Goal: Task Accomplishment & Management: Use online tool/utility

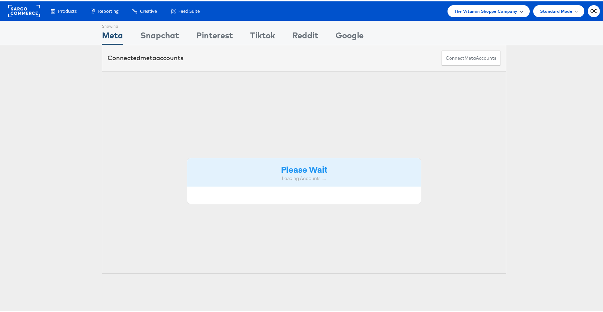
click at [501, 12] on span "The Vitamin Shoppe Company" at bounding box center [486, 9] width 63 height 7
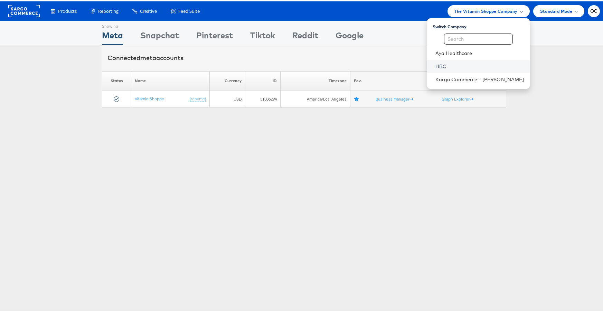
click at [454, 63] on link "HBC" at bounding box center [480, 65] width 89 height 7
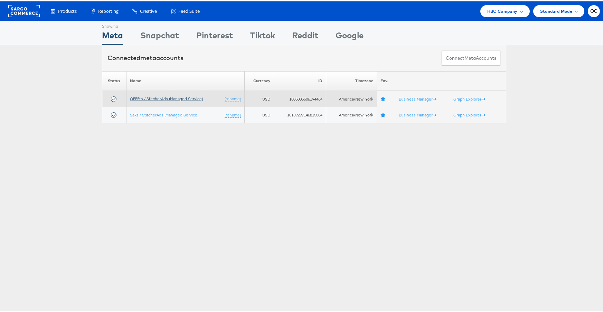
click at [152, 98] on link "OFF5th / StitcherAds (Managed Service)" at bounding box center [166, 97] width 73 height 5
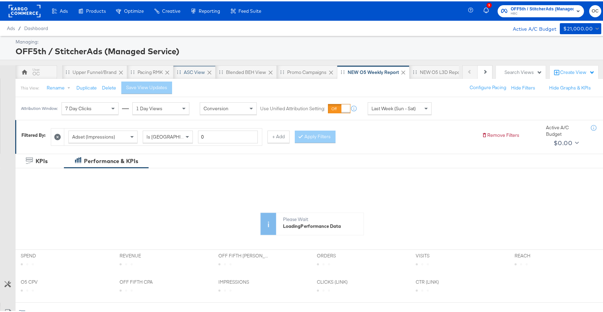
click at [192, 74] on div "ASC View" at bounding box center [194, 71] width 21 height 7
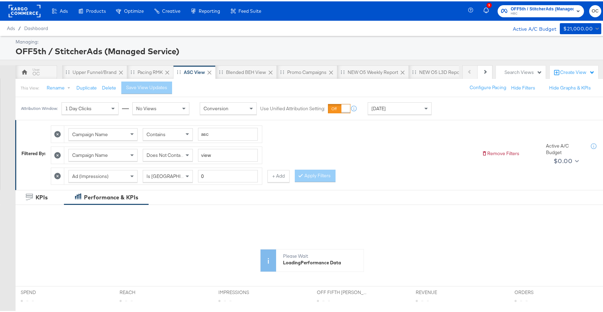
click at [366, 115] on div "Attribution Window: 1 Day Clicks No Views Conversion Use Unified Attribution Se…" at bounding box center [228, 107] width 425 height 23
click at [385, 110] on div "Today" at bounding box center [399, 107] width 63 height 12
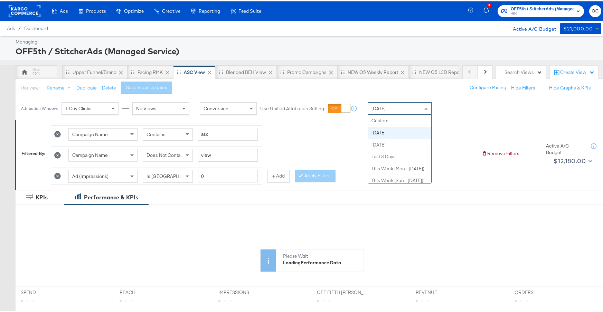
scroll to position [12, 0]
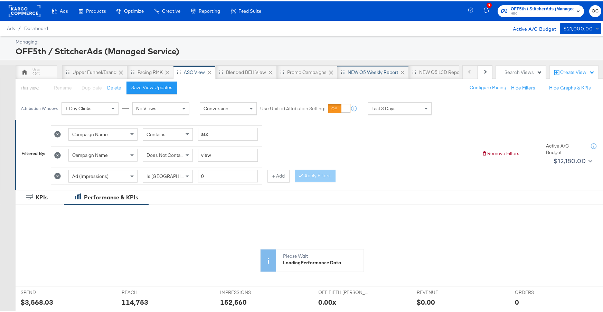
click at [396, 76] on div "NEW O5 Weekly Report" at bounding box center [374, 71] width 72 height 14
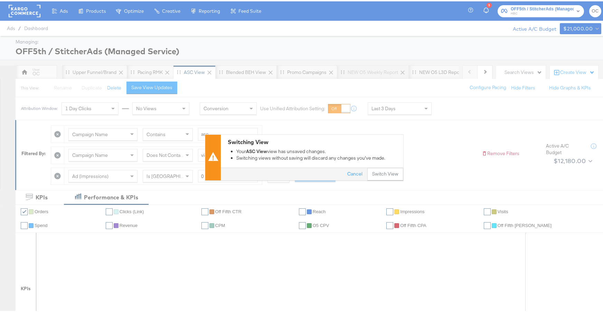
click at [396, 104] on div "Switching View Your ASC View view has unsaved changes. Switching views without …" at bounding box center [304, 156] width 609 height 312
click at [355, 172] on button "Cancel" at bounding box center [355, 173] width 25 height 12
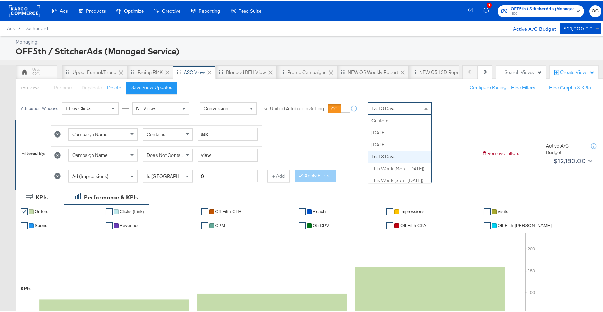
click at [386, 110] on span "Last 3 Days" at bounding box center [384, 107] width 24 height 6
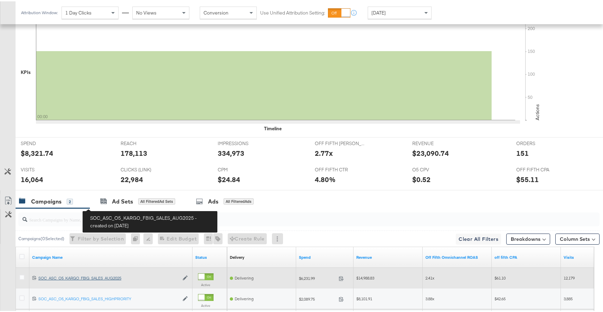
scroll to position [284, 0]
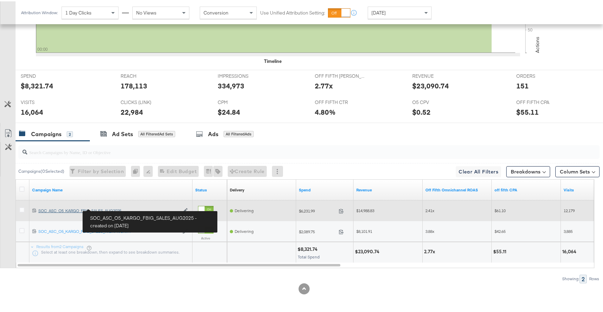
click at [113, 208] on div "SOC_ASC_O5_KARGO_FBIG_SALES_AUG2025 SOC_ASC_O5_KARGO_FBIG_SALES_AUG2025" at bounding box center [108, 210] width 141 height 6
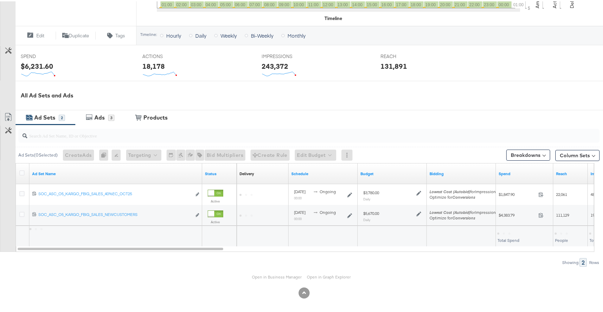
scroll to position [238, 0]
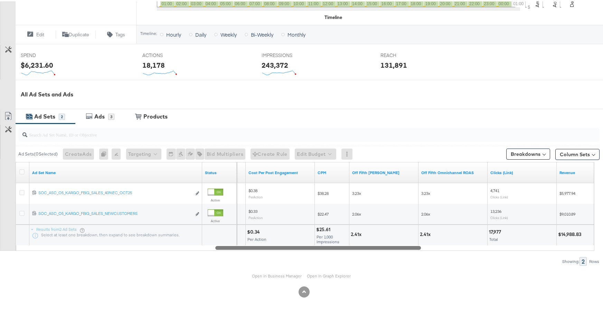
drag, startPoint x: 203, startPoint y: 248, endPoint x: 401, endPoint y: 248, distance: 197.5
click at [401, 248] on div at bounding box center [318, 246] width 206 height 6
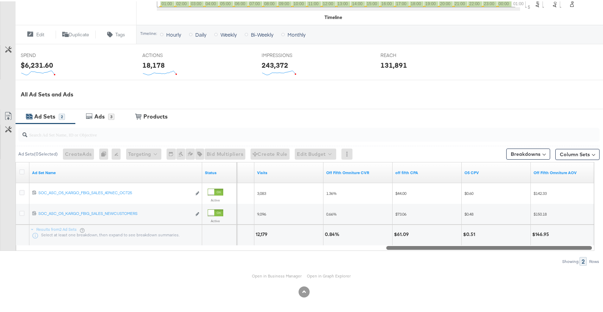
drag, startPoint x: 401, startPoint y: 248, endPoint x: 566, endPoint y: 242, distance: 165.1
click at [572, 241] on div "Ad Set Name Status Orders Visits Off Fifth Omniture CVR off fifth CPA O5 CPV Of…" at bounding box center [305, 205] width 579 height 89
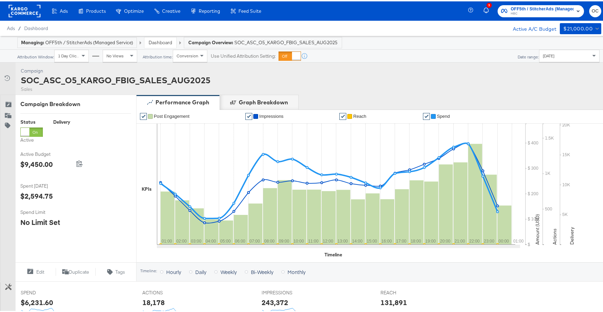
click at [29, 9] on rect at bounding box center [25, 9] width 32 height 12
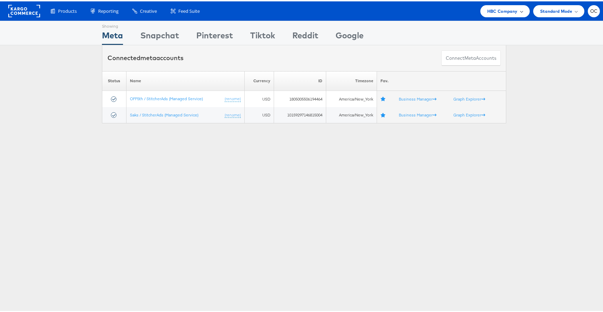
click at [488, 10] on span "HBC Company" at bounding box center [503, 9] width 30 height 7
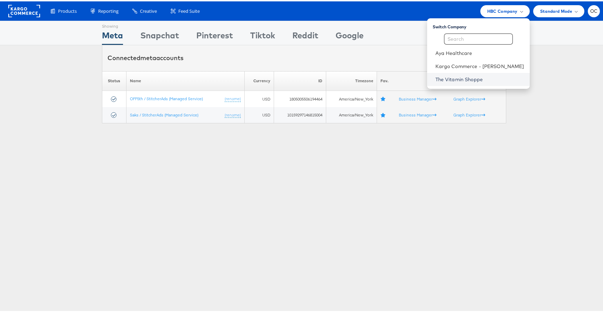
click at [470, 75] on link "The Vitamin Shoppe" at bounding box center [480, 78] width 89 height 7
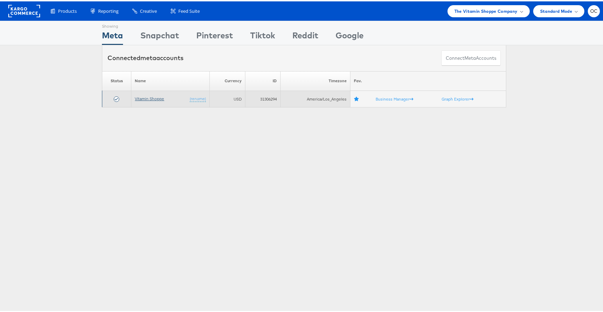
click at [152, 98] on link "Vitamin Shoppe" at bounding box center [149, 97] width 29 height 5
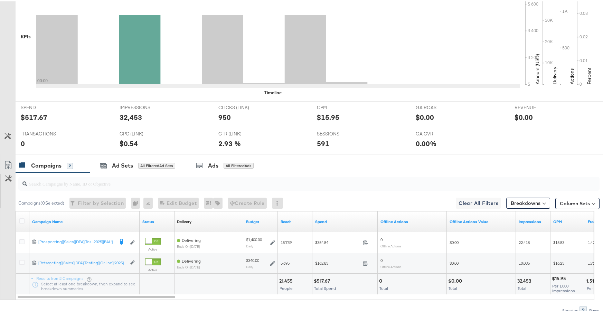
scroll to position [263, 0]
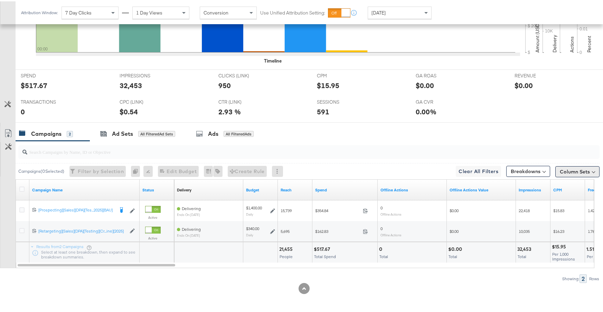
click at [581, 170] on button "Column Sets" at bounding box center [578, 170] width 44 height 11
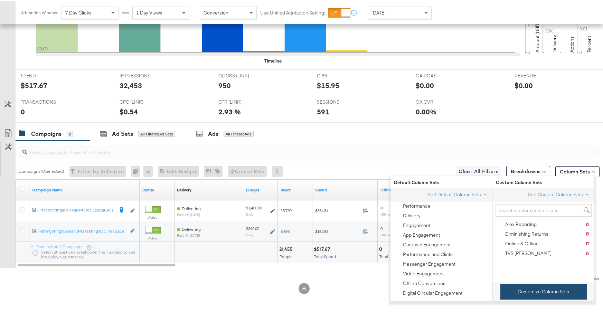
click at [548, 292] on button "Customize Column Sets" at bounding box center [544, 291] width 87 height 16
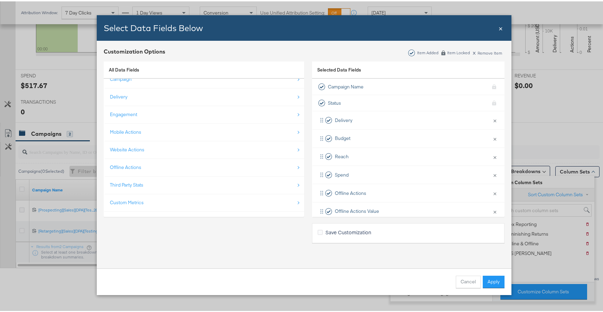
scroll to position [10, 0]
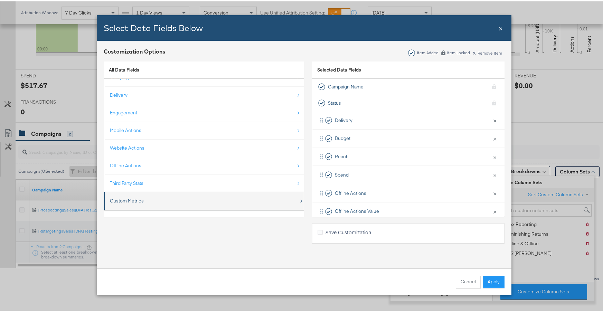
click at [244, 203] on div "Custom Metrics" at bounding box center [204, 200] width 189 height 14
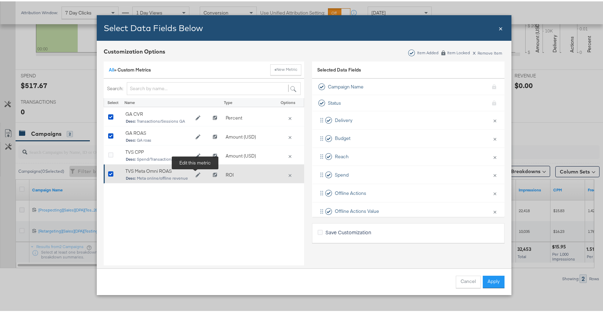
click at [196, 175] on icon "Edit TVS Meta Omni ROAS" at bounding box center [198, 174] width 5 height 5
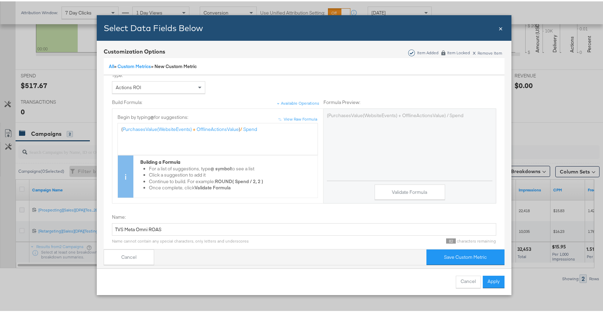
scroll to position [31, 0]
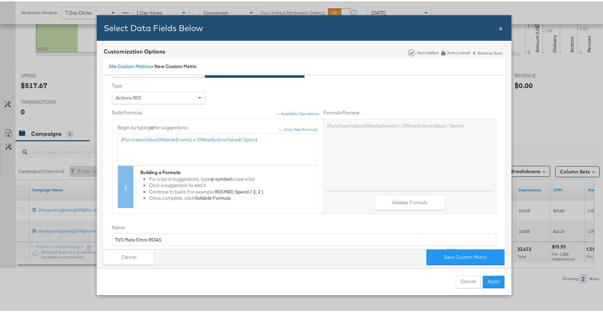
drag, startPoint x: 497, startPoint y: 28, endPoint x: 488, endPoint y: 37, distance: 12.2
click at [499, 28] on span "×" at bounding box center [501, 26] width 4 height 9
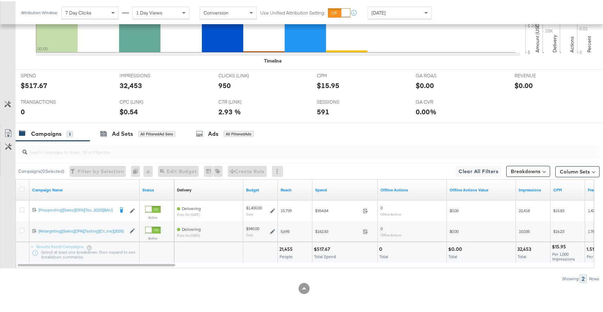
scroll to position [0, 0]
click at [573, 169] on button "Column Sets" at bounding box center [578, 170] width 44 height 11
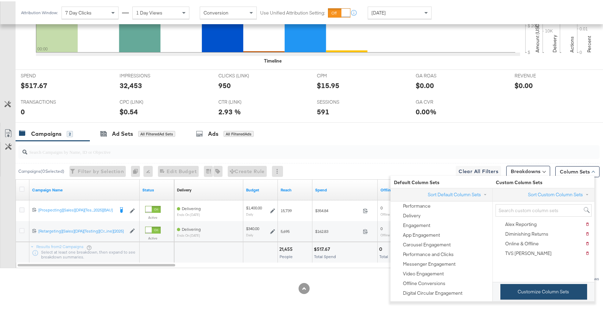
click at [551, 294] on button "Customize Column Sets" at bounding box center [544, 291] width 87 height 16
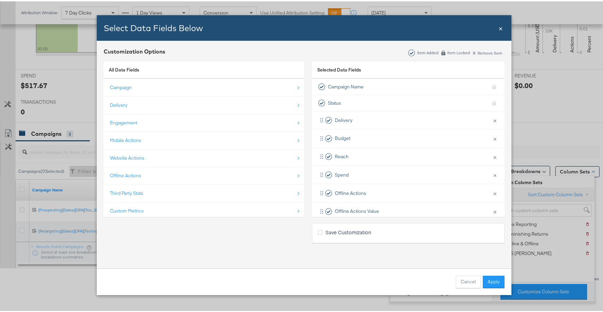
click at [235, 216] on div "All Data Fields Campaign Delivery Engagement Mobile Actions Website Actions Off…" at bounding box center [204, 149] width 201 height 184
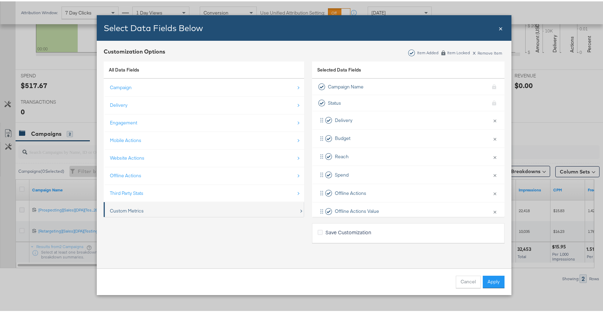
click at [240, 211] on div "Custom Metrics" at bounding box center [204, 210] width 189 height 14
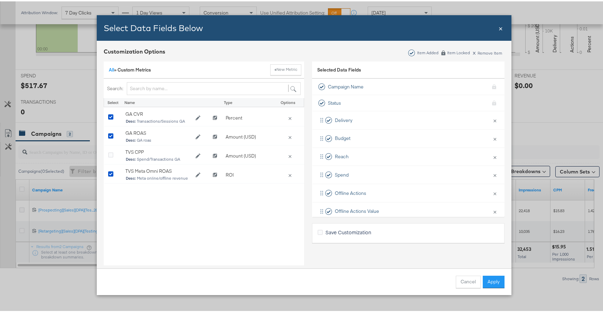
scroll to position [15, 0]
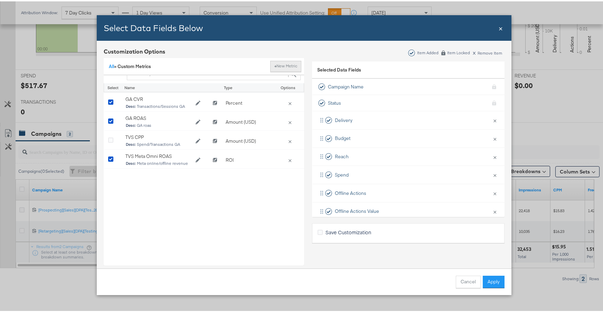
click at [295, 64] on button "+ New Metric" at bounding box center [285, 64] width 31 height 11
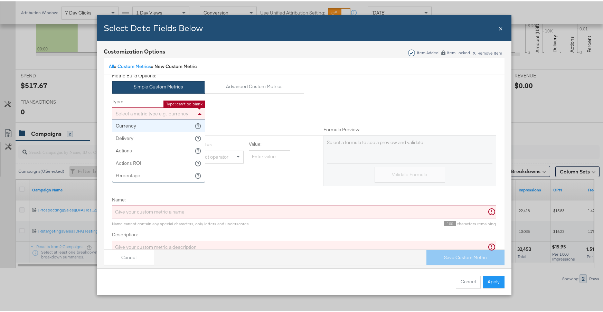
click at [177, 112] on div "Select a metric type e.g., currency" at bounding box center [158, 113] width 93 height 12
click at [246, 86] on button "Advanced Custom Metrics" at bounding box center [255, 86] width 100 height 12
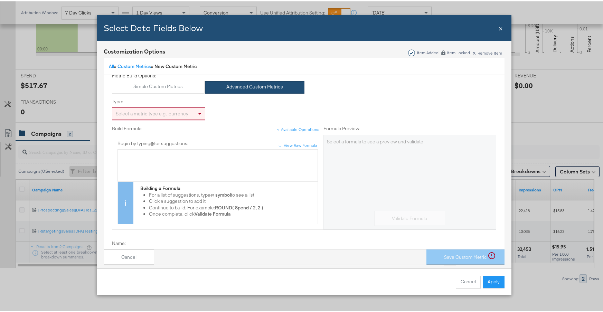
click at [171, 113] on div "Select a metric type e.g., currency" at bounding box center [158, 113] width 93 height 12
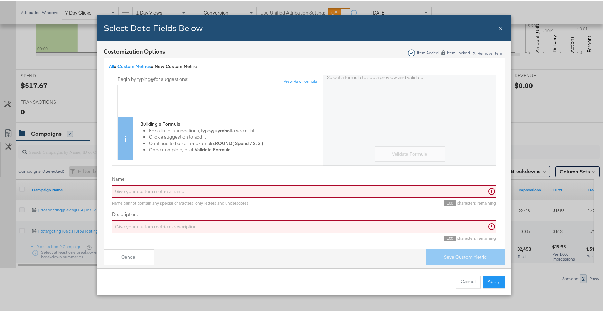
scroll to position [86, 0]
click at [155, 186] on input "Name:" at bounding box center [304, 188] width 385 height 13
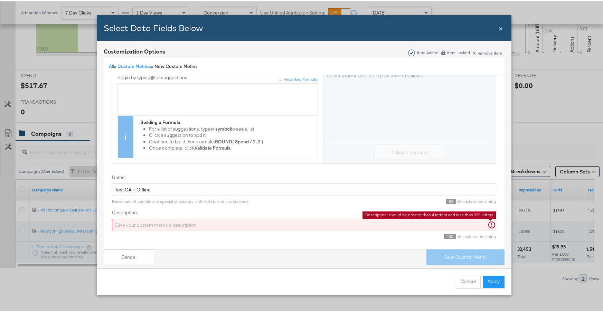
click at [153, 218] on input "Description:" at bounding box center [304, 224] width 385 height 13
click at [162, 184] on input "Test GA + Offline" at bounding box center [304, 188] width 385 height 13
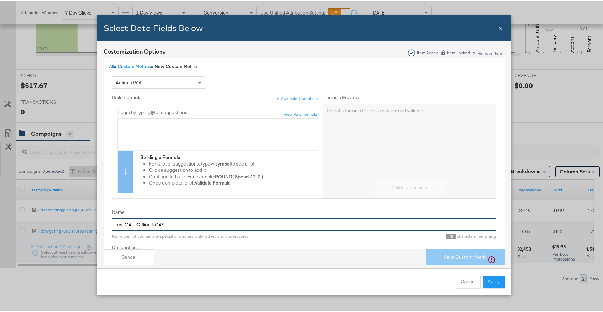
scroll to position [0, 0]
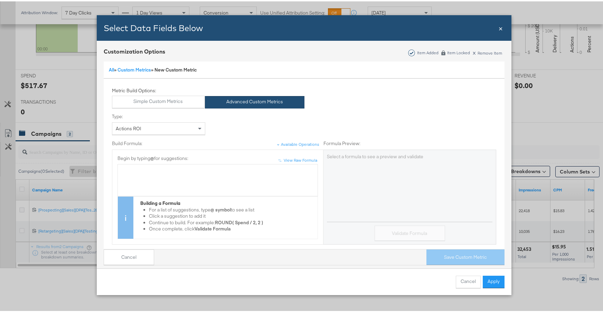
type input "Test GA + Offline ROAS"
click at [158, 174] on div "Bulk Add Locations Modal" at bounding box center [217, 179] width 193 height 26
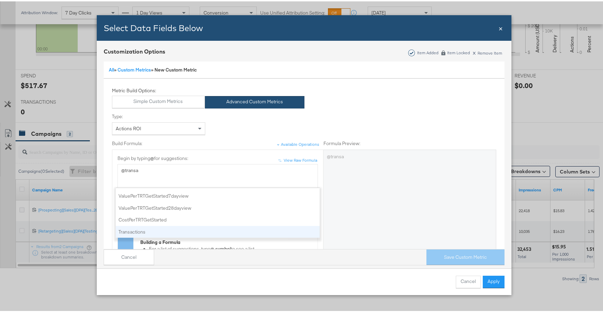
scroll to position [154, 0]
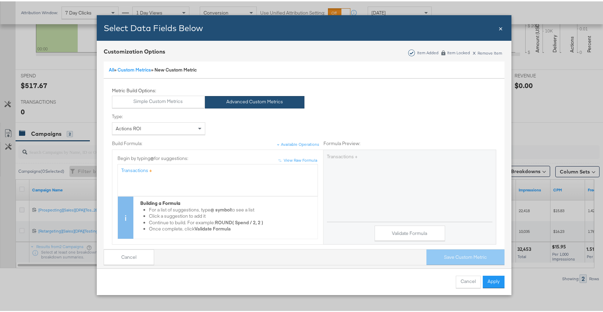
click at [118, 170] on div "Transactions +" at bounding box center [218, 179] width 201 height 32
click at [158, 170] on div "( Transactions +" at bounding box center [217, 169] width 193 height 7
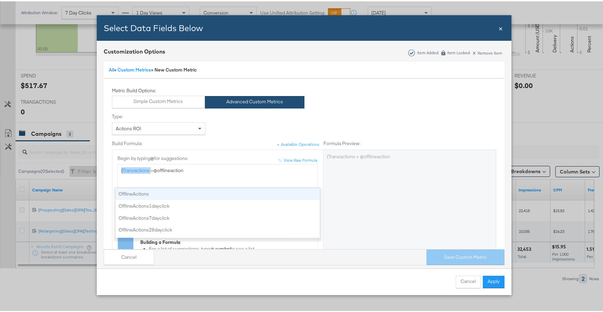
drag, startPoint x: 148, startPoint y: 168, endPoint x: 119, endPoint y: 169, distance: 28.7
click at [121, 168] on div "( Transactions + @offlineaction" at bounding box center [217, 169] width 193 height 7
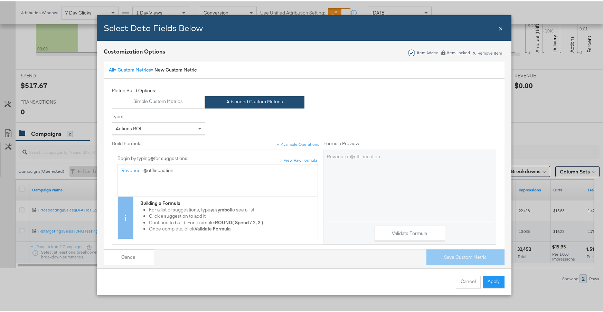
click at [121, 169] on span "Revenue" at bounding box center [130, 169] width 19 height 6
click at [142, 169] on span "+" at bounding box center [143, 169] width 3 height 6
click at [182, 171] on div "( Revenue + @offlineaction" at bounding box center [217, 169] width 193 height 7
click at [404, 232] on button "Validate Formula" at bounding box center [410, 232] width 71 height 16
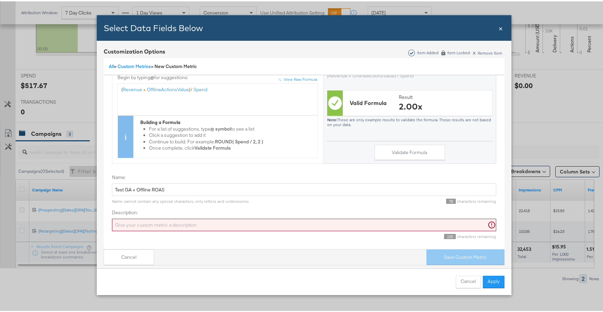
scroll to position [86, 0]
click at [242, 218] on input "Description:" at bounding box center [304, 224] width 385 height 13
drag, startPoint x: 120, startPoint y: 183, endPoint x: 104, endPoint y: 184, distance: 15.6
click at [104, 184] on div "Metric Build Options: Simple Custom Metrics Advanced Custom Metrics Type: Actio…" at bounding box center [304, 126] width 402 height 243
type input "GA + Offline ROAS"
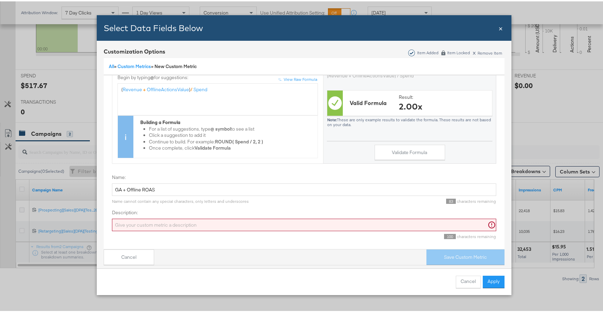
click at [128, 221] on input "Description:" at bounding box center [304, 224] width 385 height 13
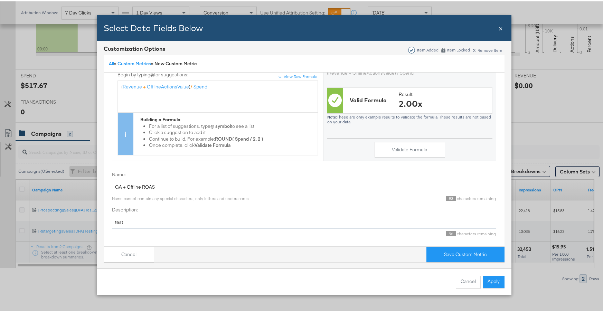
scroll to position [4, 0]
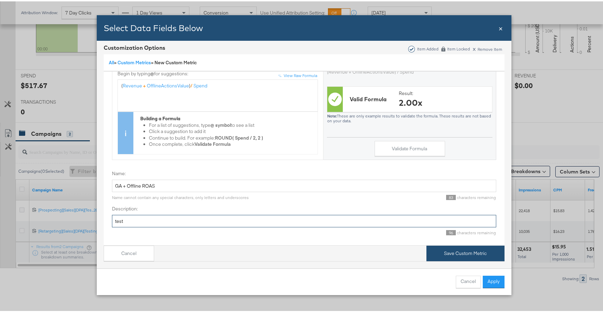
type input "test"
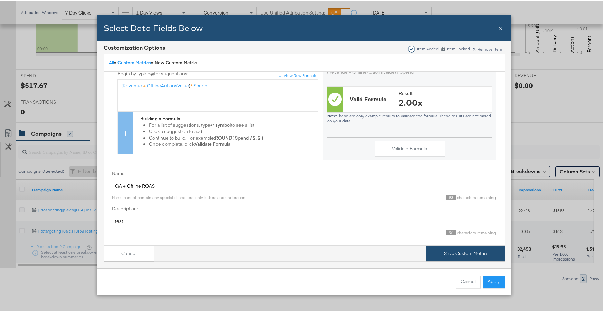
click at [469, 247] on button "Save Custom Metric" at bounding box center [466, 252] width 78 height 16
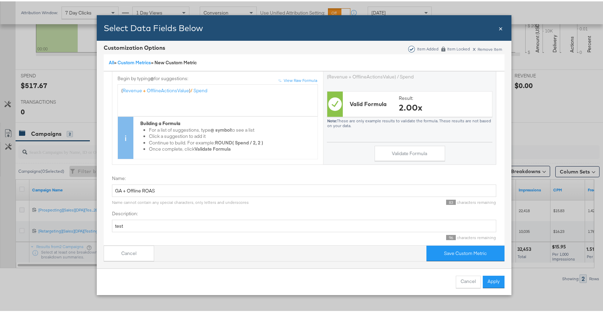
scroll to position [85, 0]
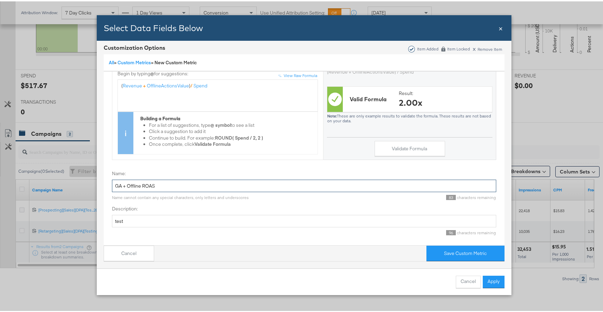
click at [121, 180] on input "GA + Offline ROAS" at bounding box center [304, 184] width 385 height 13
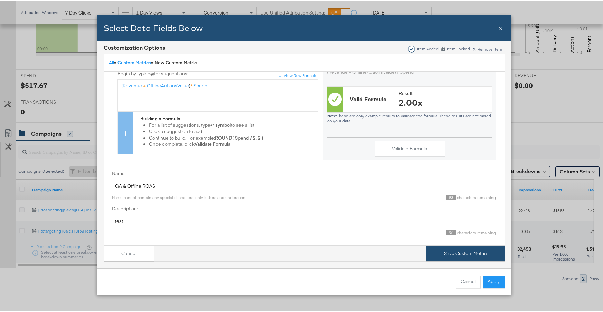
click at [444, 250] on button "Save Custom Metric" at bounding box center [466, 252] width 78 height 16
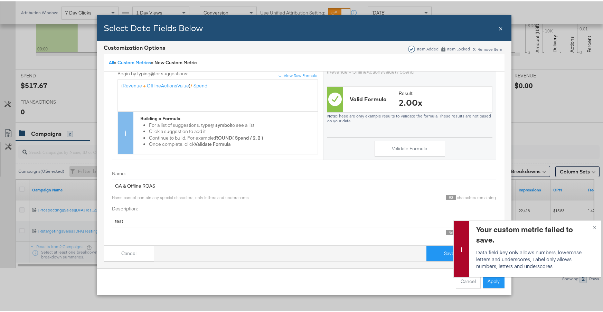
click at [124, 178] on input "GA & Offline ROAS" at bounding box center [304, 184] width 385 height 13
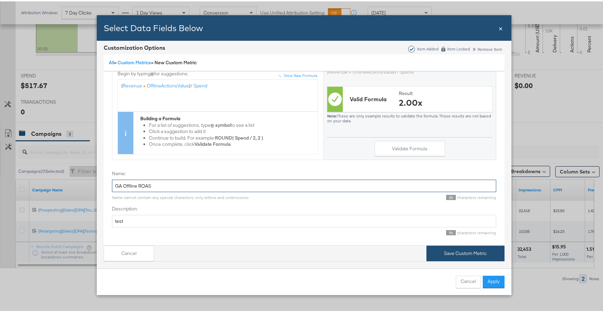
type input "GA Offline ROAS"
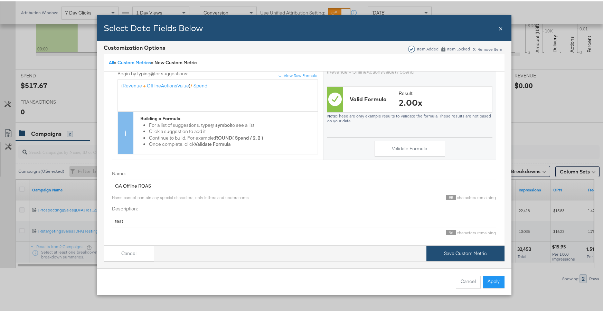
click at [449, 244] on button "Save Custom Metric" at bounding box center [466, 252] width 78 height 16
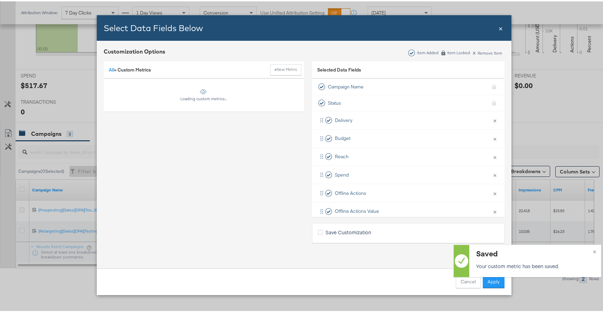
scroll to position [0, 0]
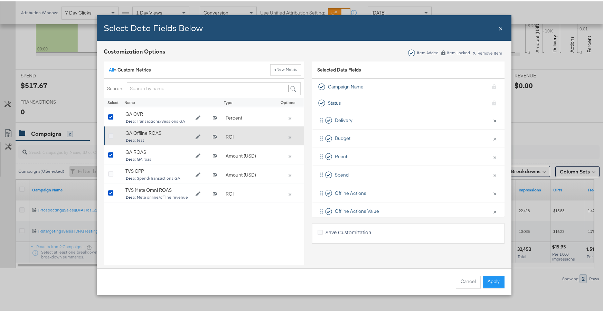
click at [108, 136] on icon "Bulk Add Locations Modal" at bounding box center [110, 134] width 5 height 5
click at [0, 0] on input "Bulk Add Locations Modal" at bounding box center [0, 0] width 0 height 0
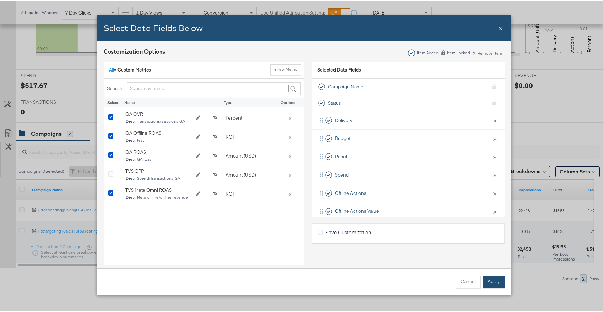
click at [488, 277] on button "Apply" at bounding box center [494, 281] width 22 height 12
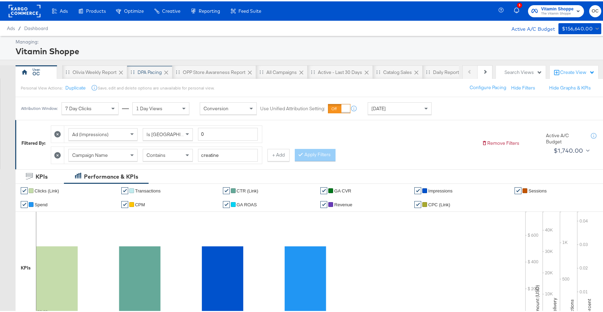
click at [144, 71] on div "DPA Pacing" at bounding box center [150, 71] width 24 height 7
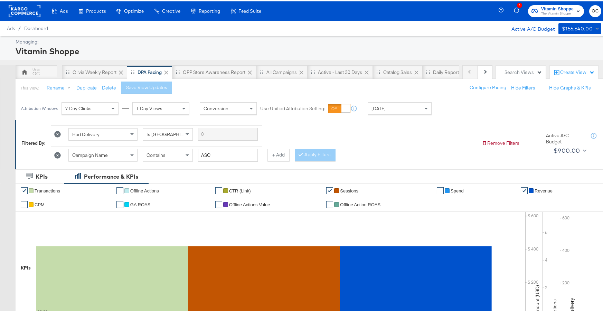
click at [416, 112] on div "Today" at bounding box center [399, 107] width 63 height 12
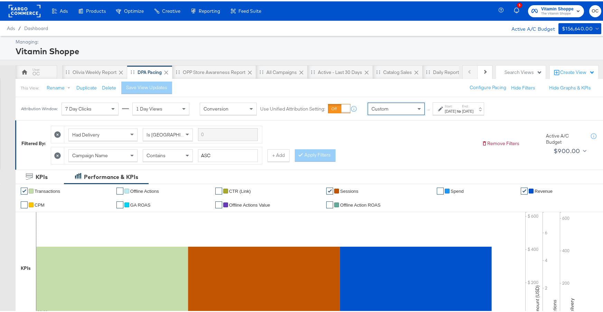
click at [474, 112] on div "Oct 10th 2025" at bounding box center [467, 110] width 11 height 6
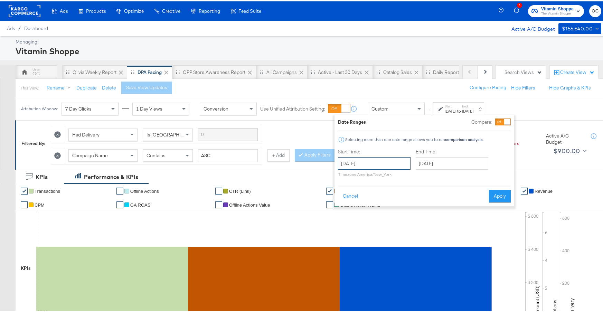
click at [387, 160] on input "October 10th 2025" at bounding box center [374, 162] width 73 height 12
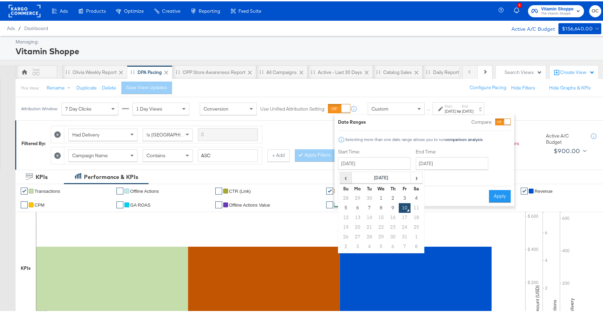
click at [348, 178] on span "‹" at bounding box center [346, 176] width 11 height 10
click at [355, 197] on td "1" at bounding box center [358, 197] width 12 height 10
type input "September 1st 2025"
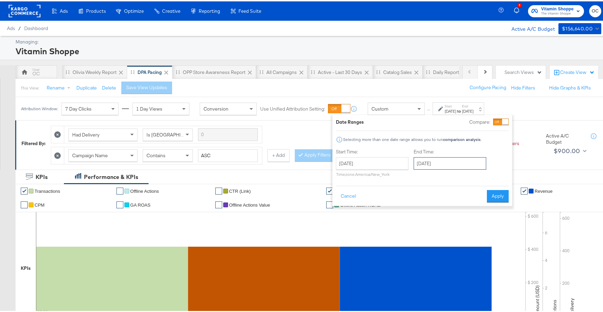
click at [434, 163] on input "October 10th 2025" at bounding box center [450, 162] width 73 height 12
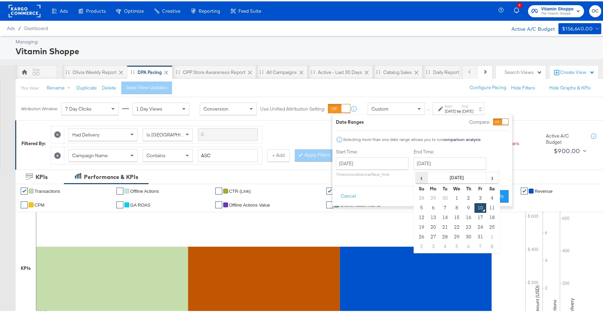
click at [423, 177] on span "‹" at bounding box center [421, 176] width 11 height 10
drag, startPoint x: 453, startPoint y: 233, endPoint x: 446, endPoint y: 235, distance: 6.6
click at [452, 233] on td "1" at bounding box center [457, 236] width 12 height 10
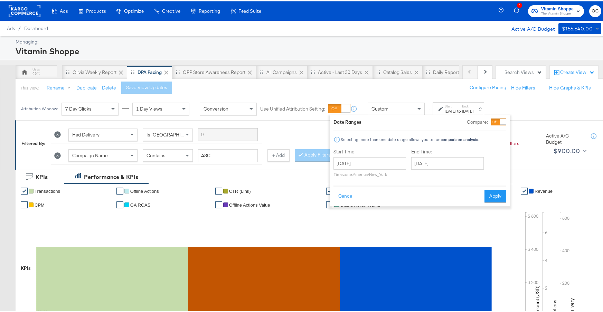
click at [458, 169] on div "End Time: October 1st 2025 ‹ October 2025 › Su Mo Tu We Th Fr Sa 28 29 30 1 2 3…" at bounding box center [449, 162] width 75 height 31
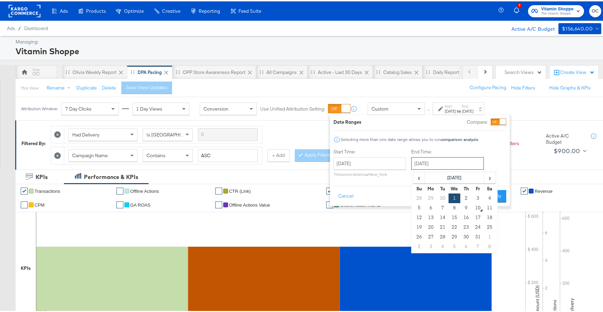
click at [456, 165] on input "October 1st 2025" at bounding box center [448, 162] width 73 height 12
click at [414, 175] on th "‹" at bounding box center [420, 177] width 12 height 12
click at [441, 235] on td "30" at bounding box center [443, 236] width 12 height 10
type input "September 30th 2025"
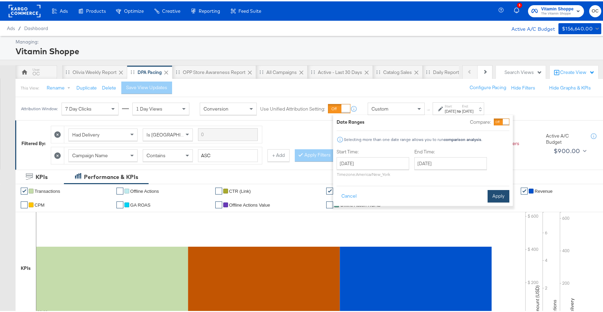
click at [498, 199] on button "Apply" at bounding box center [499, 195] width 22 height 12
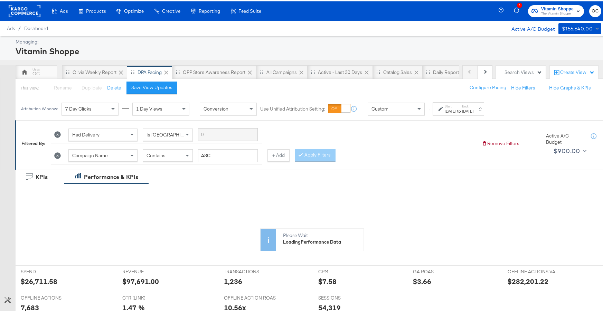
drag, startPoint x: 60, startPoint y: 154, endPoint x: 68, endPoint y: 155, distance: 8.7
click at [60, 154] on icon at bounding box center [57, 154] width 7 height 7
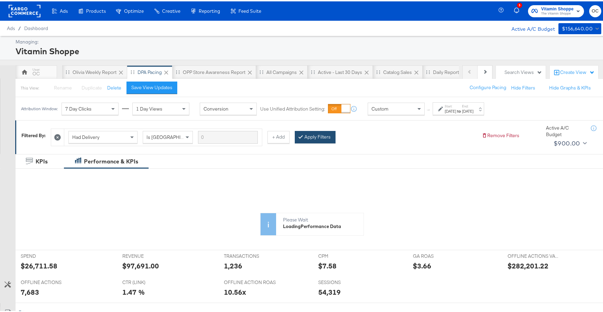
click at [317, 138] on button "Apply Filters" at bounding box center [315, 136] width 41 height 12
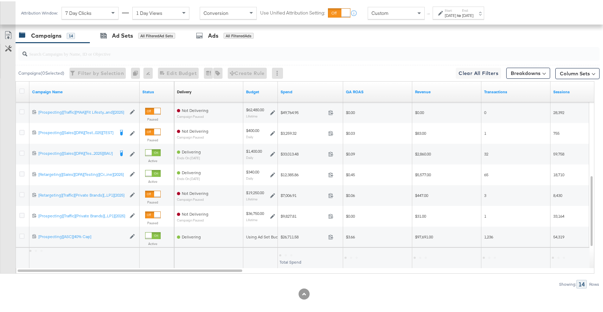
scroll to position [352, 0]
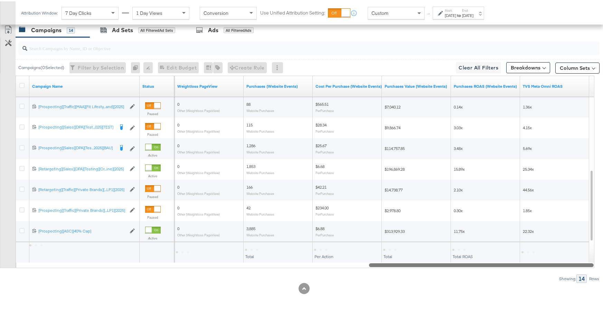
drag, startPoint x: 225, startPoint y: 263, endPoint x: 597, endPoint y: 264, distance: 371.4
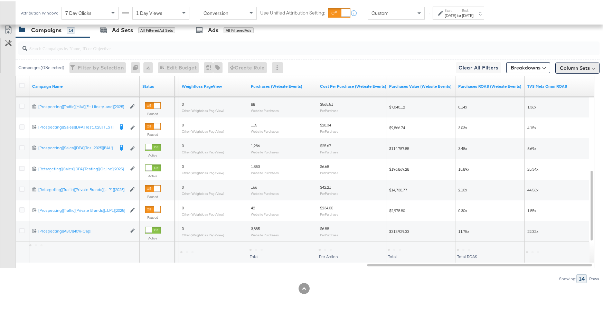
click at [560, 67] on button "Column Sets" at bounding box center [578, 66] width 44 height 11
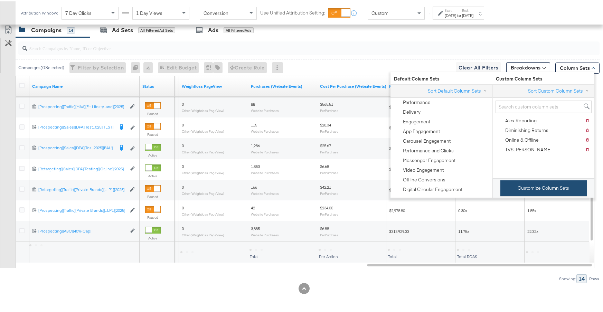
click at [560, 187] on button "Customize Column Sets" at bounding box center [544, 187] width 87 height 16
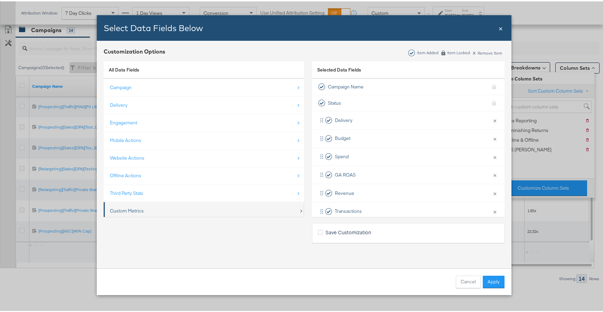
scroll to position [10, 0]
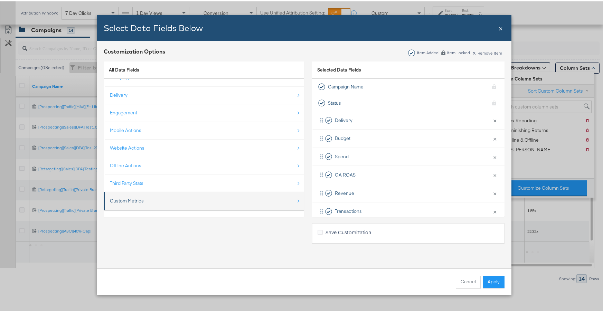
click at [195, 207] on li "Custom Metrics" at bounding box center [204, 200] width 201 height 18
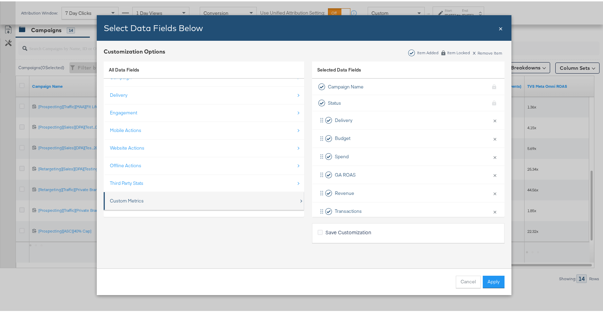
click at [137, 197] on div "Custom Metrics" at bounding box center [127, 199] width 34 height 7
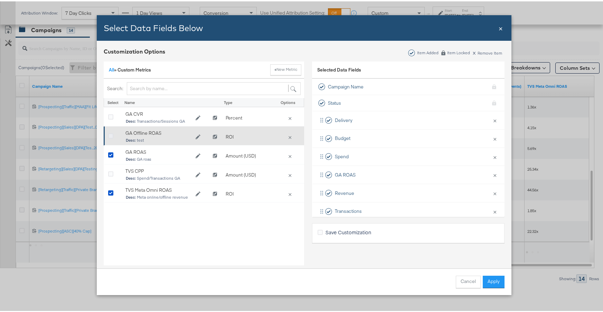
click at [110, 134] on icon "Bulk Add Locations Modal" at bounding box center [110, 134] width 5 height 5
click at [0, 0] on input "Bulk Add Locations Modal" at bounding box center [0, 0] width 0 height 0
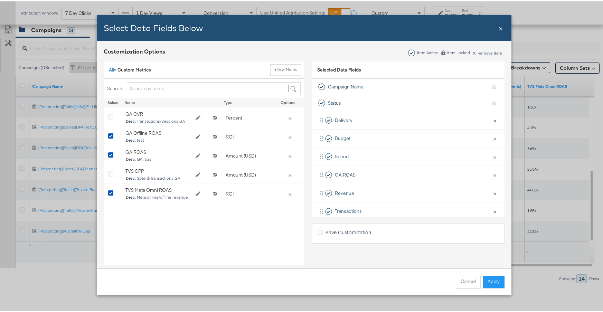
click at [497, 284] on button "Apply" at bounding box center [494, 281] width 22 height 12
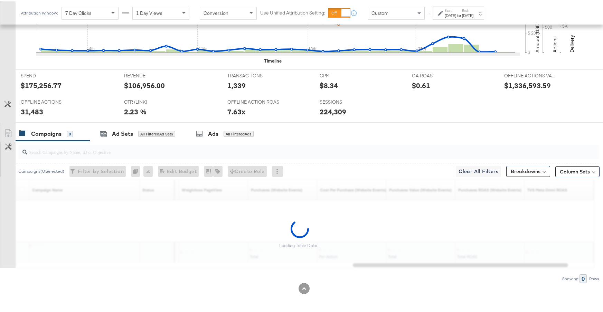
scroll to position [248, 0]
drag, startPoint x: 485, startPoint y: 266, endPoint x: 507, endPoint y: 263, distance: 22.0
click at [507, 263] on div "Loading Table Data..." at bounding box center [300, 233] width 600 height 68
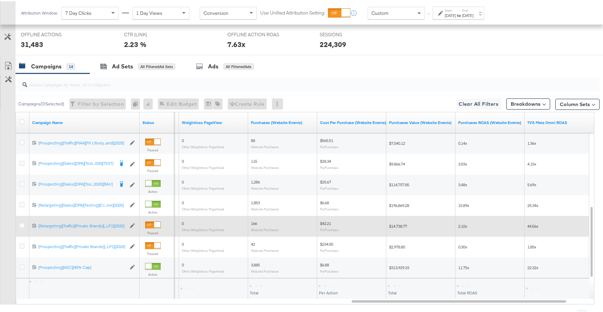
scroll to position [352, 0]
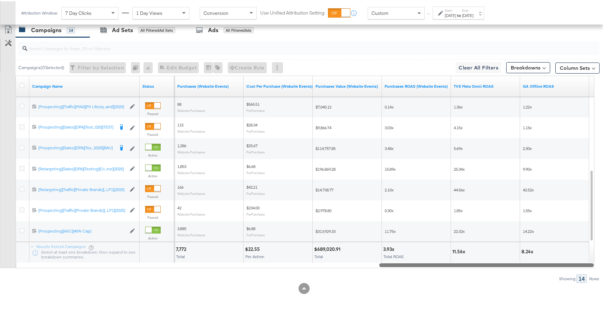
drag, startPoint x: 490, startPoint y: 266, endPoint x: 590, endPoint y: 265, distance: 99.6
click at [590, 265] on div at bounding box center [486, 264] width 215 height 6
click at [474, 15] on div "Sep 30th 2025" at bounding box center [467, 14] width 11 height 6
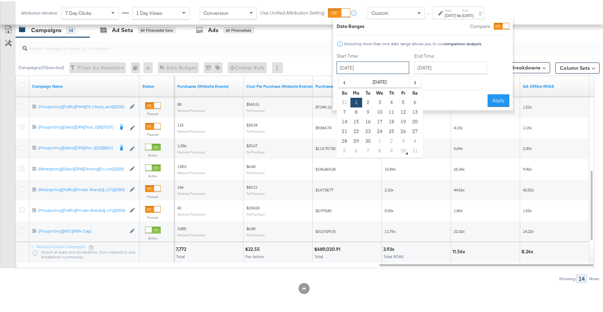
click at [404, 65] on input "September 1st 2025" at bounding box center [373, 66] width 73 height 12
click at [348, 83] on span "‹" at bounding box center [344, 80] width 11 height 10
click at [404, 101] on td "1" at bounding box center [404, 101] width 12 height 10
type input "August 1st 2025"
click at [441, 73] on div "End Time: September 30th 2025 ‹ September 2025 › Su Mo Tu We Th Fr Sa 31 1 2 3 …" at bounding box center [452, 67] width 75 height 31
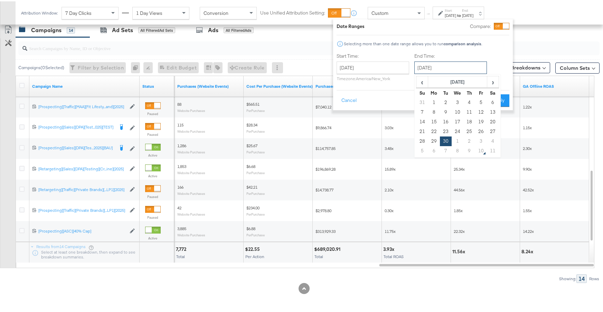
click at [445, 68] on input "September 30th 2025" at bounding box center [451, 66] width 73 height 12
click at [425, 80] on span "‹" at bounding box center [422, 80] width 11 height 10
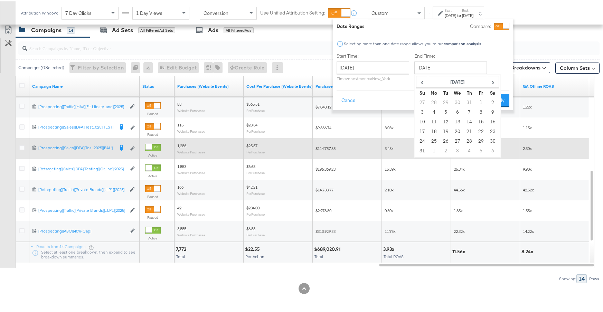
click at [421, 150] on td "31" at bounding box center [423, 150] width 12 height 10
type input "August 31st 2025"
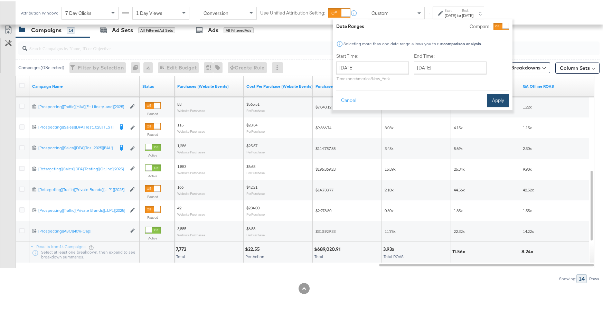
click at [499, 101] on button "Apply" at bounding box center [499, 99] width 22 height 12
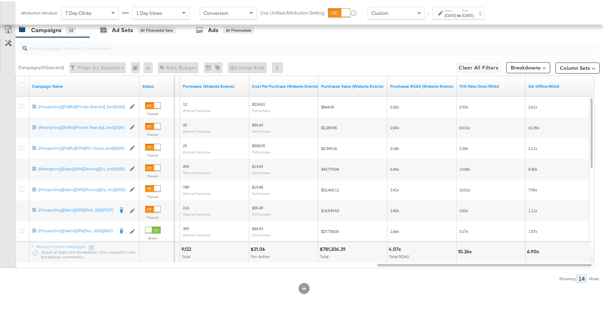
scroll to position [169, 0]
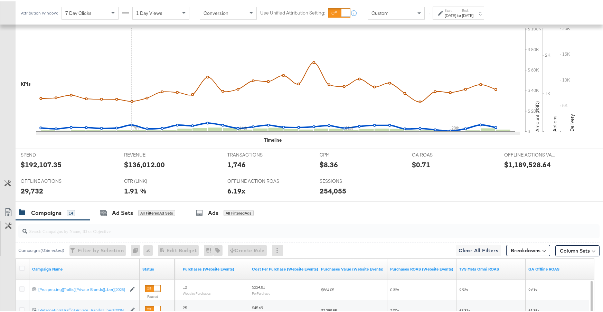
click at [474, 15] on div "Aug 31st 2025" at bounding box center [467, 14] width 11 height 6
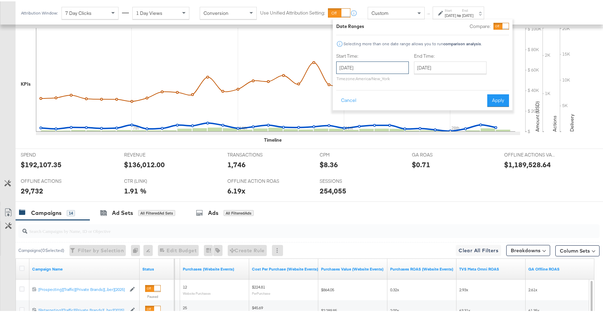
drag, startPoint x: 385, startPoint y: 71, endPoint x: 375, endPoint y: 75, distance: 10.7
click at [385, 71] on input "August 1st 2025" at bounding box center [372, 66] width 73 height 12
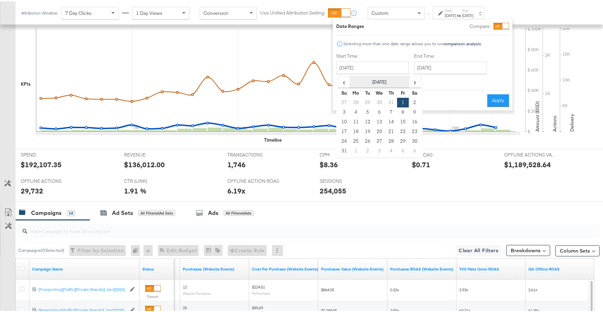
click at [408, 81] on th "August 2025" at bounding box center [379, 81] width 59 height 12
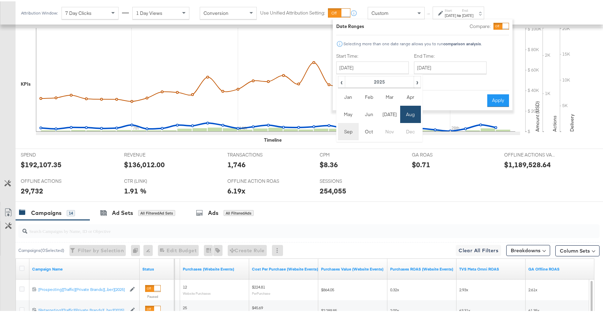
click at [346, 130] on td "Sep" at bounding box center [348, 130] width 21 height 17
click at [355, 103] on td "1" at bounding box center [356, 101] width 12 height 10
type input "September 1st 2025"
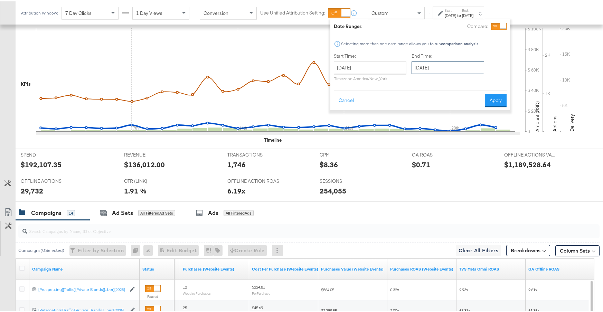
click at [479, 66] on input "September 1st 2025" at bounding box center [448, 66] width 73 height 12
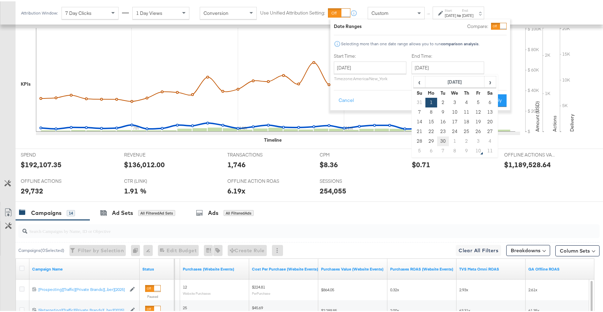
click at [444, 143] on td "30" at bounding box center [443, 140] width 12 height 10
type input "September 30th 2025"
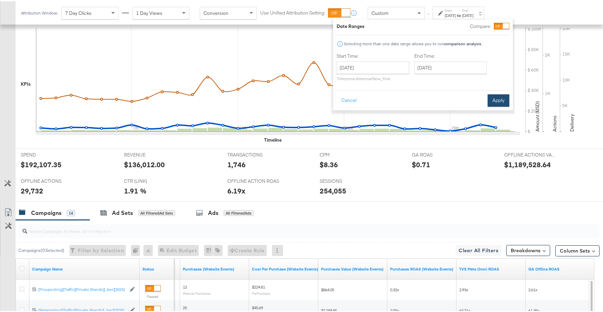
click at [498, 103] on button "Apply" at bounding box center [499, 99] width 22 height 12
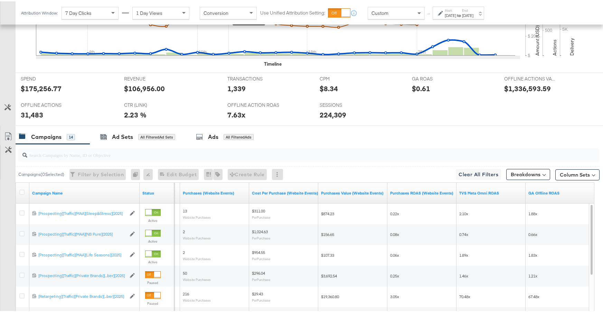
scroll to position [254, 0]
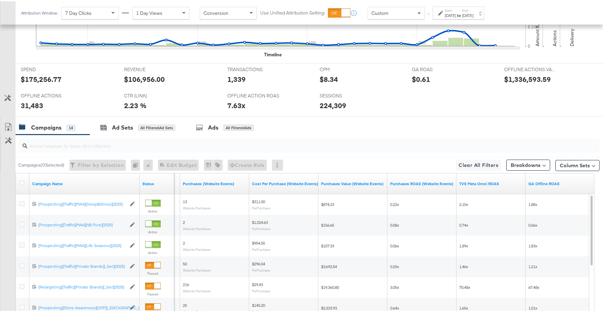
click at [456, 15] on div "Sep 1st 2025" at bounding box center [450, 14] width 11 height 6
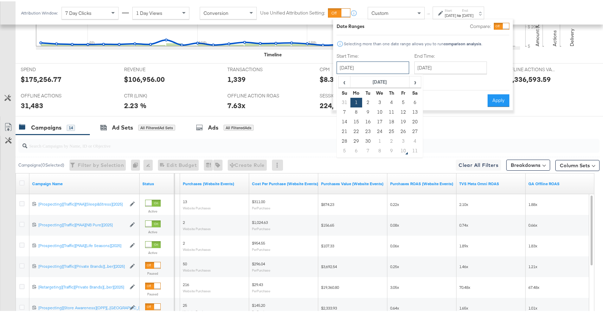
click at [401, 68] on input "September 1st 2025" at bounding box center [373, 66] width 73 height 12
click at [344, 82] on span "‹" at bounding box center [344, 80] width 11 height 10
click at [369, 102] on td "1" at bounding box center [368, 101] width 12 height 10
type input "July 1st 2025"
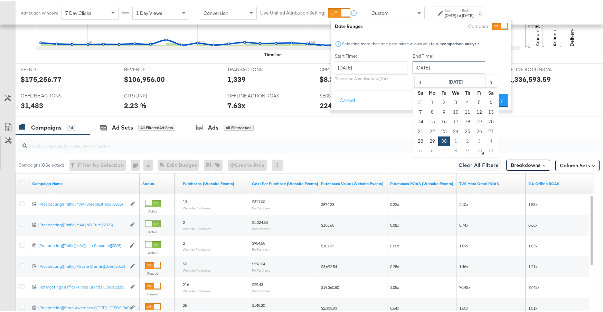
click at [431, 68] on input "September 30th 2025" at bounding box center [449, 66] width 73 height 12
click at [418, 80] on span "‹" at bounding box center [420, 80] width 11 height 10
click at [464, 136] on td "31" at bounding box center [468, 140] width 12 height 10
type input "July 31st 2025"
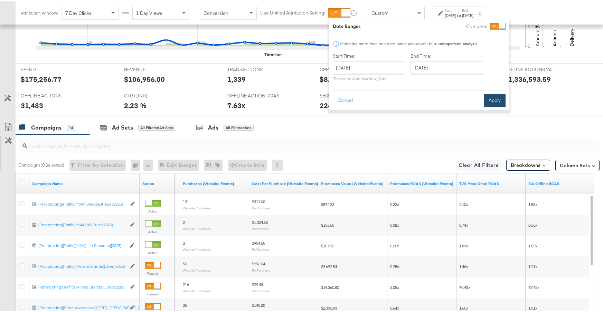
click at [491, 103] on button "Apply" at bounding box center [495, 99] width 22 height 12
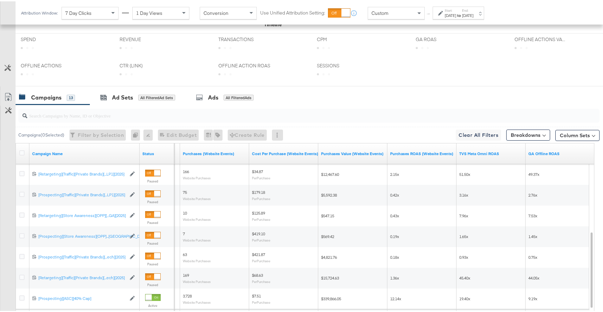
scroll to position [352, 0]
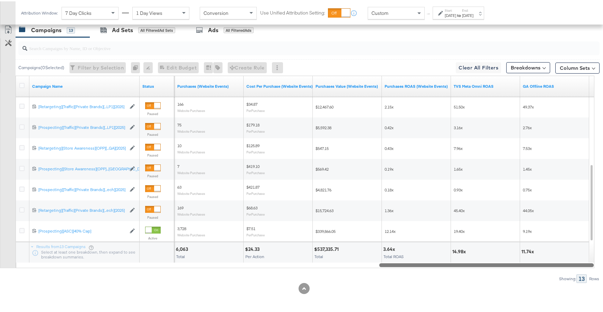
drag, startPoint x: 473, startPoint y: 262, endPoint x: 528, endPoint y: 257, distance: 55.2
click at [528, 257] on div "Campaign Name Status Weightloss PageView Purchases (Website Events) Cost Per Pu…" at bounding box center [305, 170] width 579 height 193
click at [487, 275] on div "Showing: 13 Rows" at bounding box center [300, 277] width 600 height 9
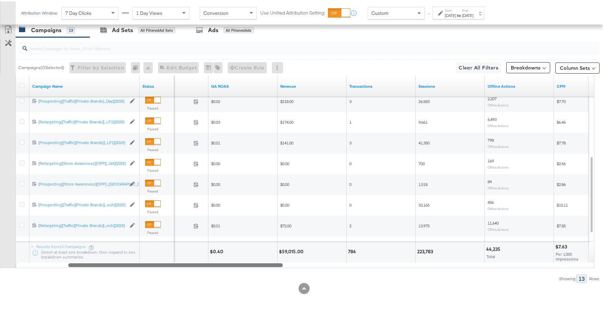
drag, startPoint x: 395, startPoint y: 263, endPoint x: 83, endPoint y: 269, distance: 311.3
click at [83, 269] on div "Campaigns ( 0 Selected) Filter by Selection Filter 0 campaigns 0 Rename 0 campa…" at bounding box center [300, 159] width 600 height 246
click at [210, 270] on div "Campaigns ( 0 Selected) Filter by Selection Filter 0 campaigns 0 Rename 0 campa…" at bounding box center [300, 159] width 600 height 246
